Goal: Transaction & Acquisition: Purchase product/service

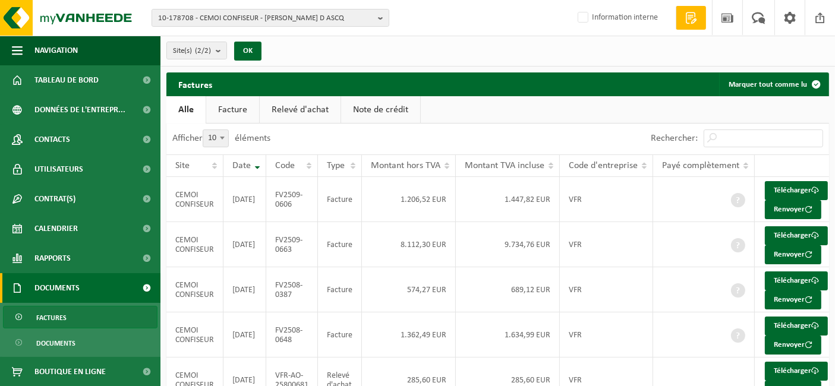
click at [82, 13] on img at bounding box center [71, 18] width 143 height 36
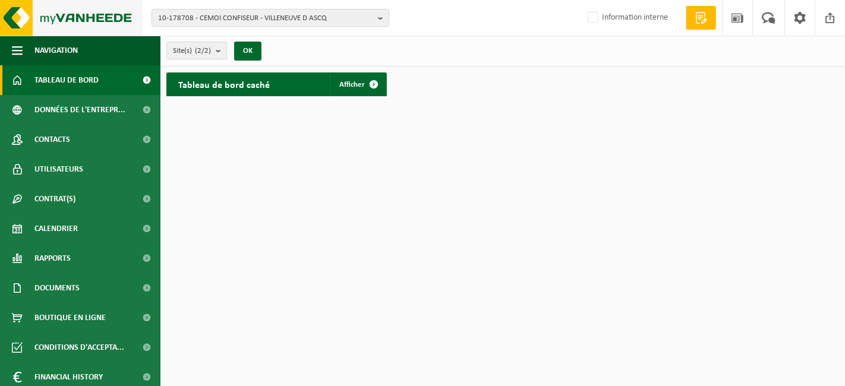
click at [73, 14] on img at bounding box center [71, 18] width 143 height 36
click at [219, 15] on span "10-178708 - CEMOI CONFISEUR - [PERSON_NAME] D ASCQ" at bounding box center [265, 19] width 215 height 18
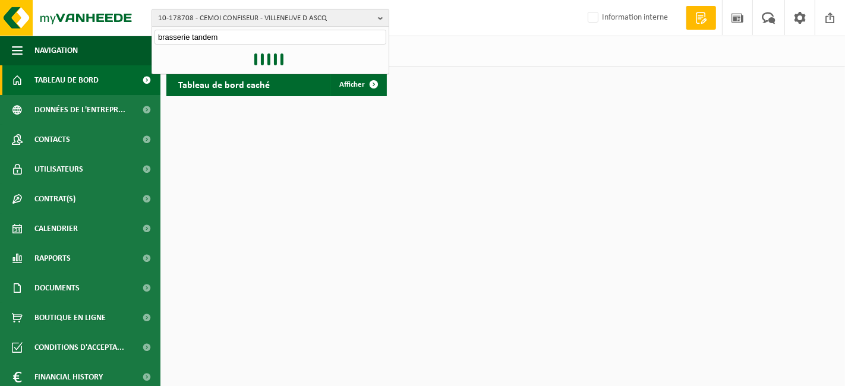
type input "brasserie tandem"
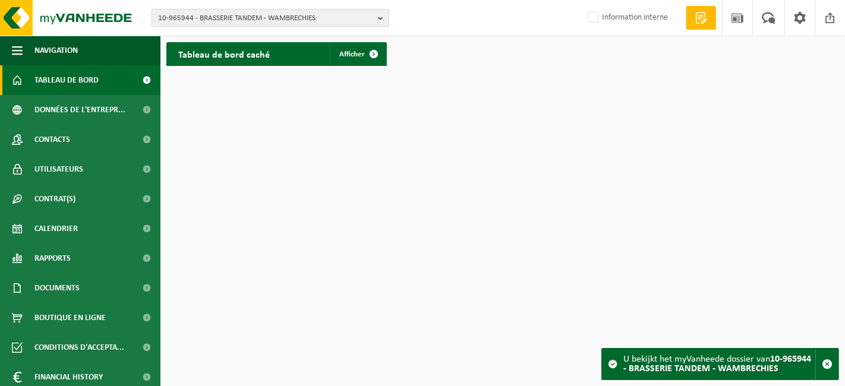
click at [284, 23] on span "10-965944 - BRASSERIE TANDEM - WAMBRECHIES" at bounding box center [265, 19] width 215 height 18
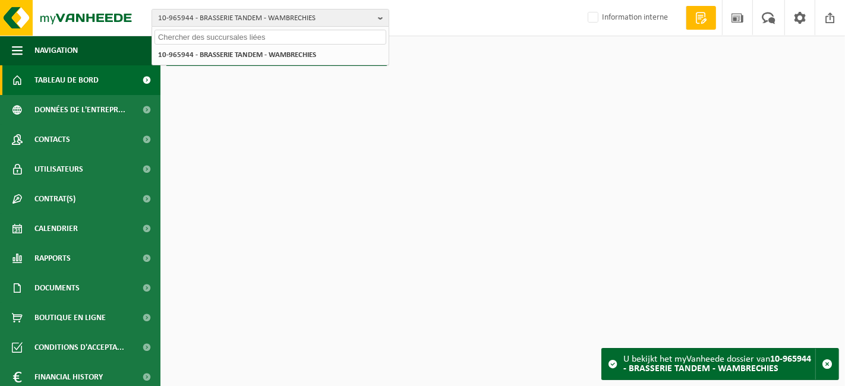
click at [428, 61] on div "Tableau de bord caché Afficher" at bounding box center [502, 54] width 679 height 36
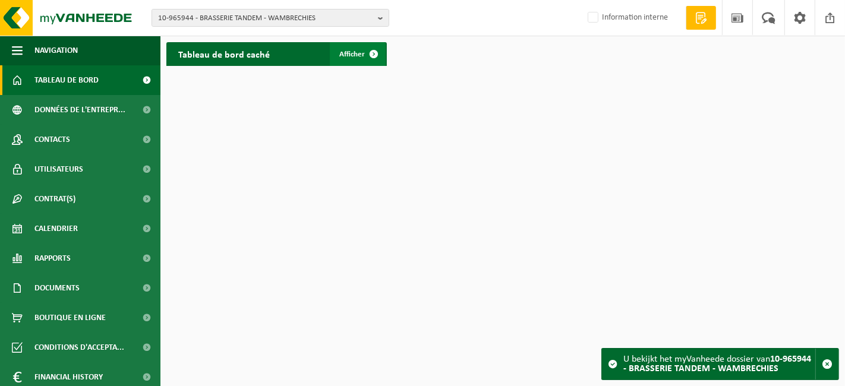
click at [366, 56] on span at bounding box center [374, 54] width 24 height 24
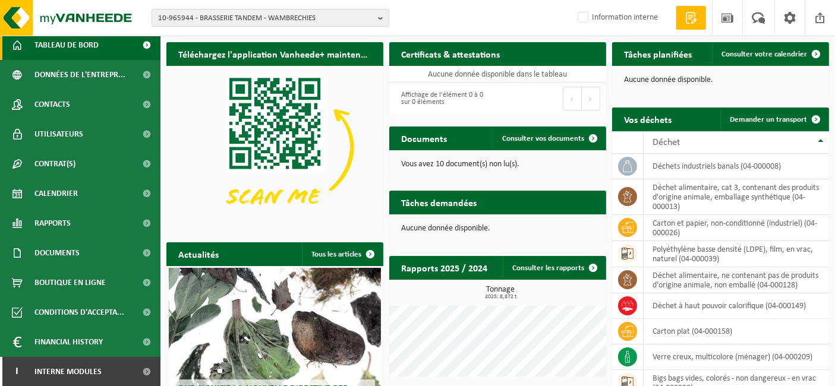
scroll to position [105, 0]
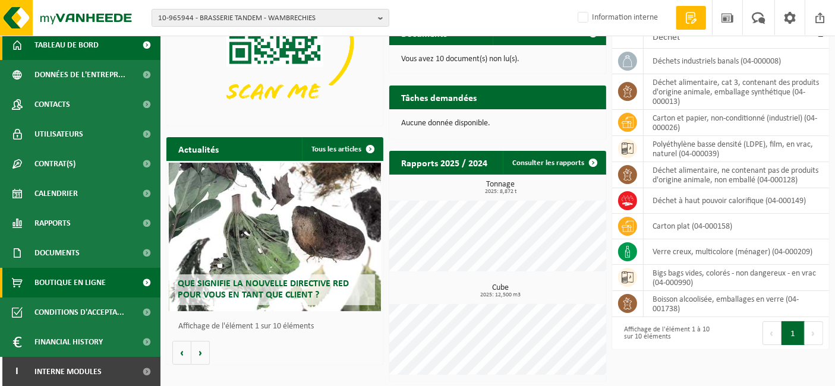
click at [58, 284] on span "Boutique en ligne" at bounding box center [69, 283] width 71 height 30
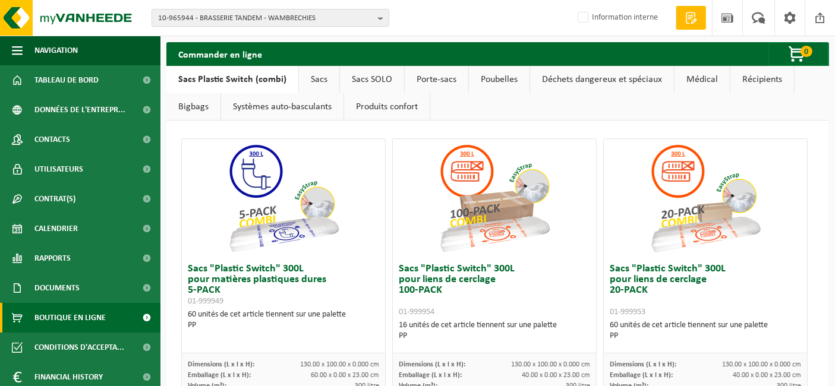
click at [319, 80] on link "Sacs" at bounding box center [319, 79] width 40 height 27
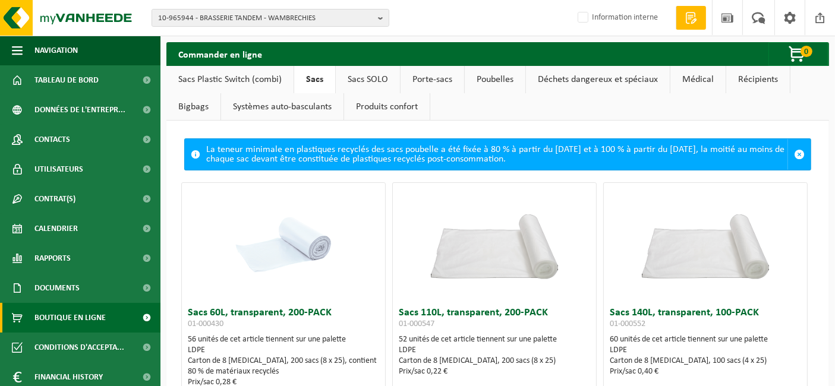
click at [364, 78] on link "Sacs SOLO" at bounding box center [368, 79] width 64 height 27
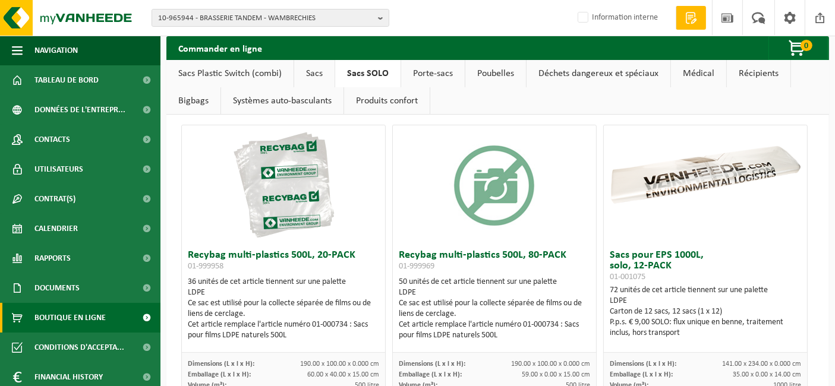
scroll to position [71, 0]
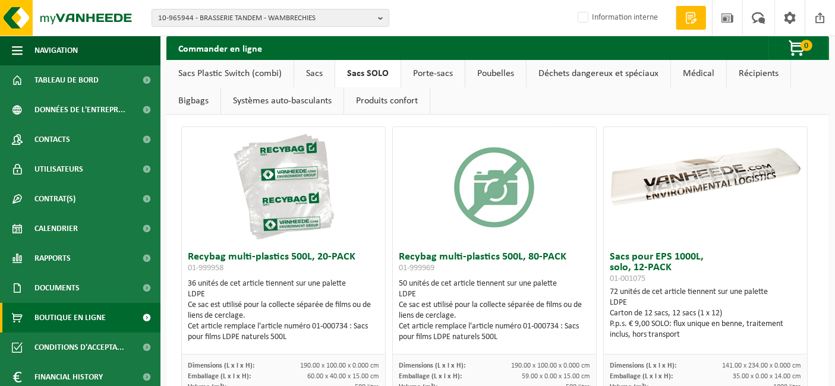
click at [307, 77] on link "Sacs" at bounding box center [314, 73] width 40 height 27
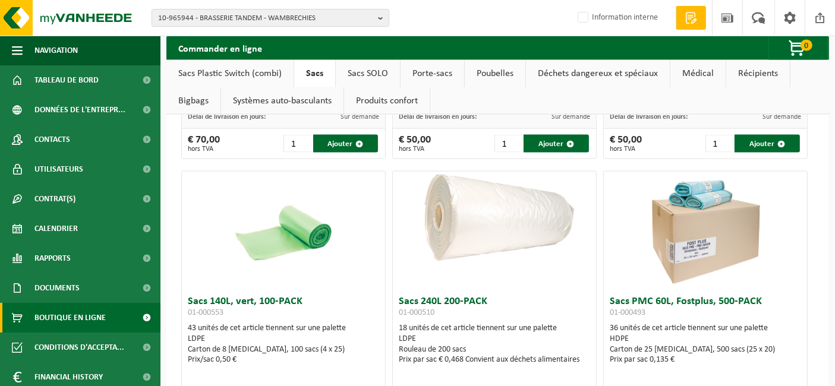
scroll to position [1873, 0]
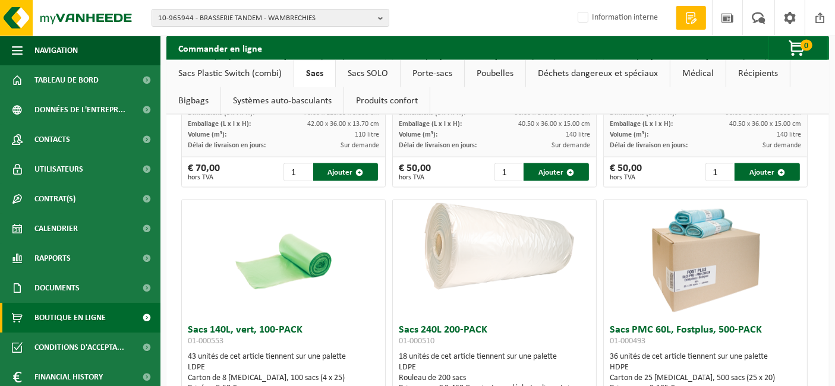
click at [361, 70] on link "Sacs SOLO" at bounding box center [368, 73] width 64 height 27
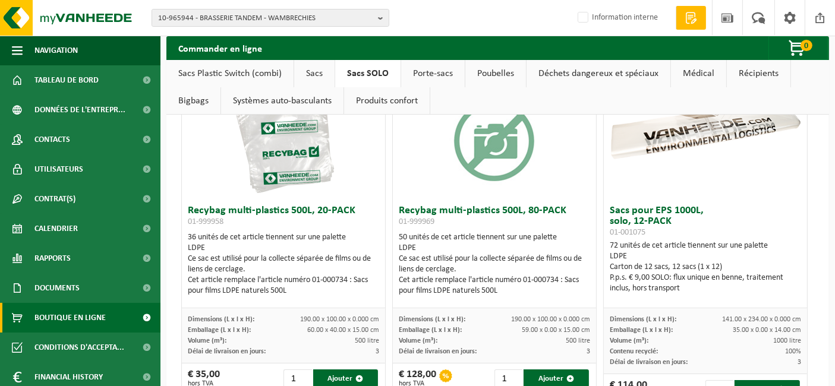
scroll to position [124, 0]
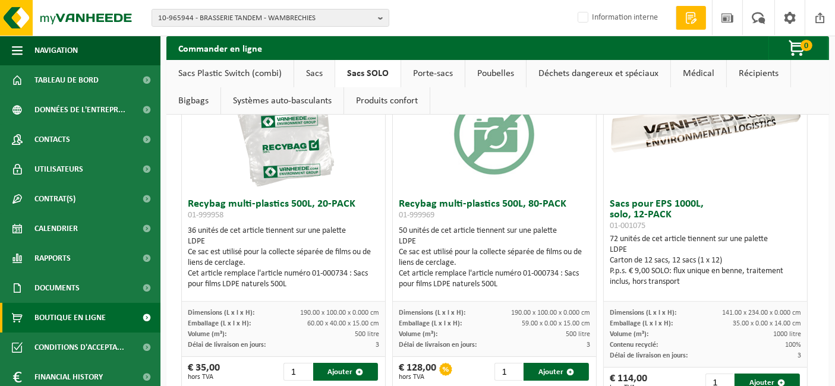
click at [317, 78] on link "Sacs" at bounding box center [314, 73] width 40 height 27
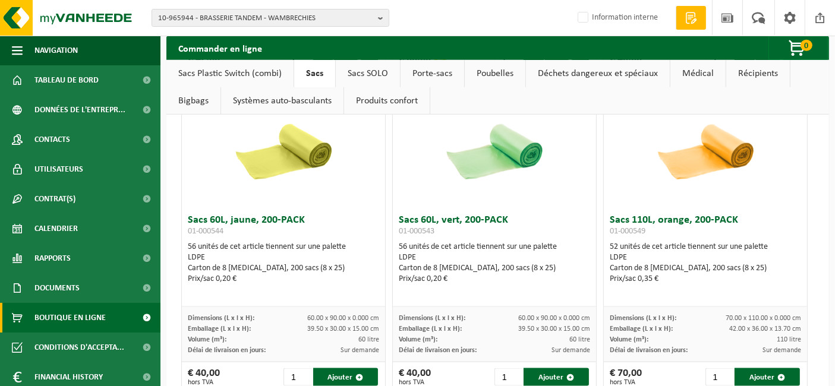
scroll to position [1352, 0]
